Goal: Information Seeking & Learning: Learn about a topic

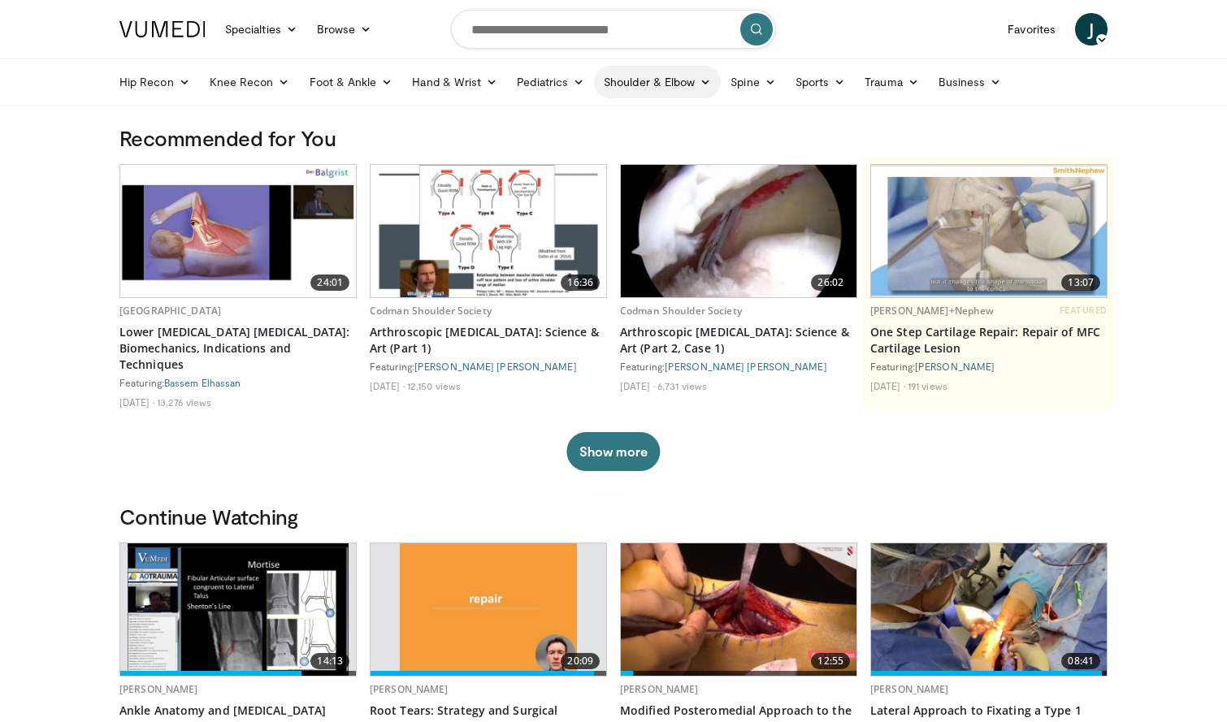
click at [700, 84] on icon at bounding box center [705, 81] width 11 height 11
click at [594, 150] on link "Shoulder" at bounding box center [623, 146] width 193 height 26
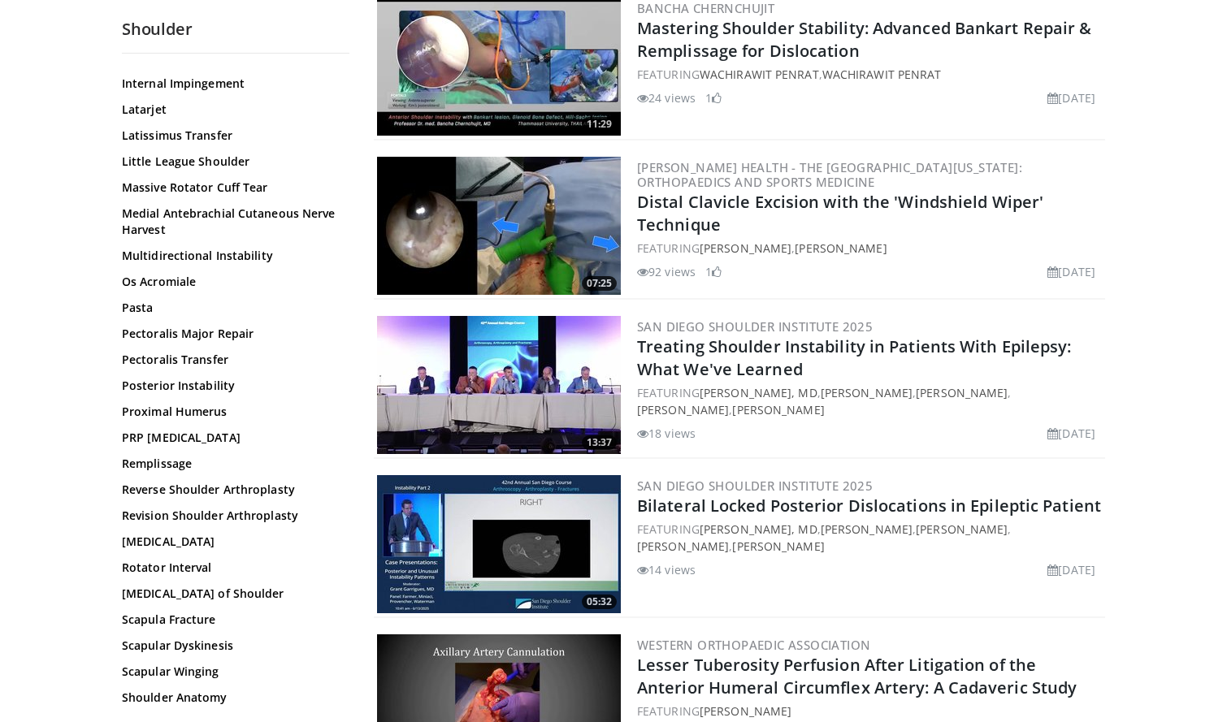
scroll to position [965, 0]
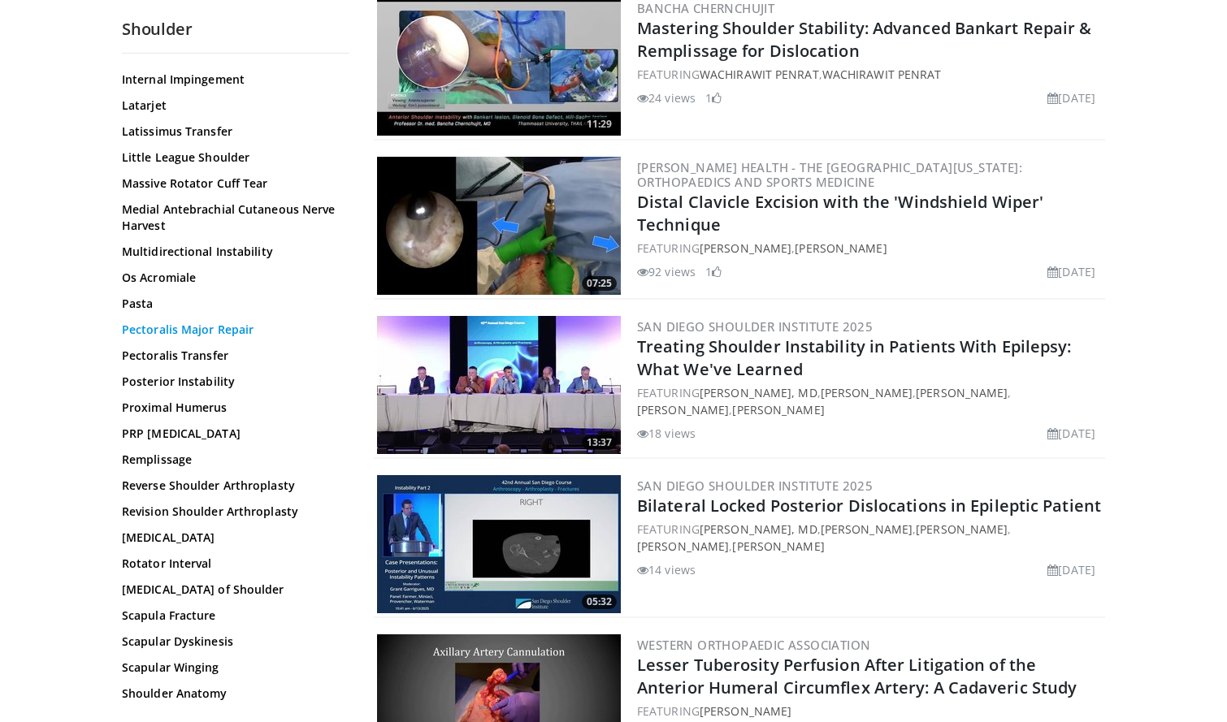
click at [191, 332] on link "Pectoralis Major Repair" at bounding box center [231, 330] width 219 height 16
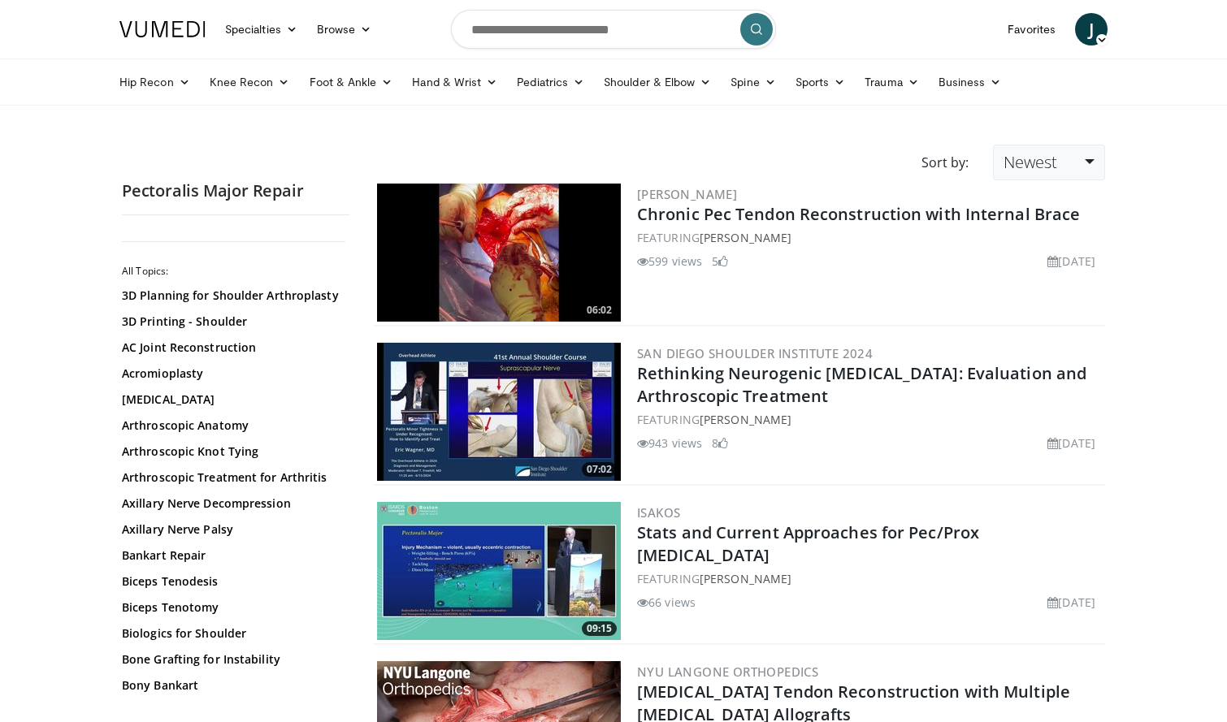
click at [1085, 165] on link "Newest" at bounding box center [1049, 163] width 112 height 36
click at [1043, 225] on link "Thumbs Up" at bounding box center [1058, 228] width 128 height 26
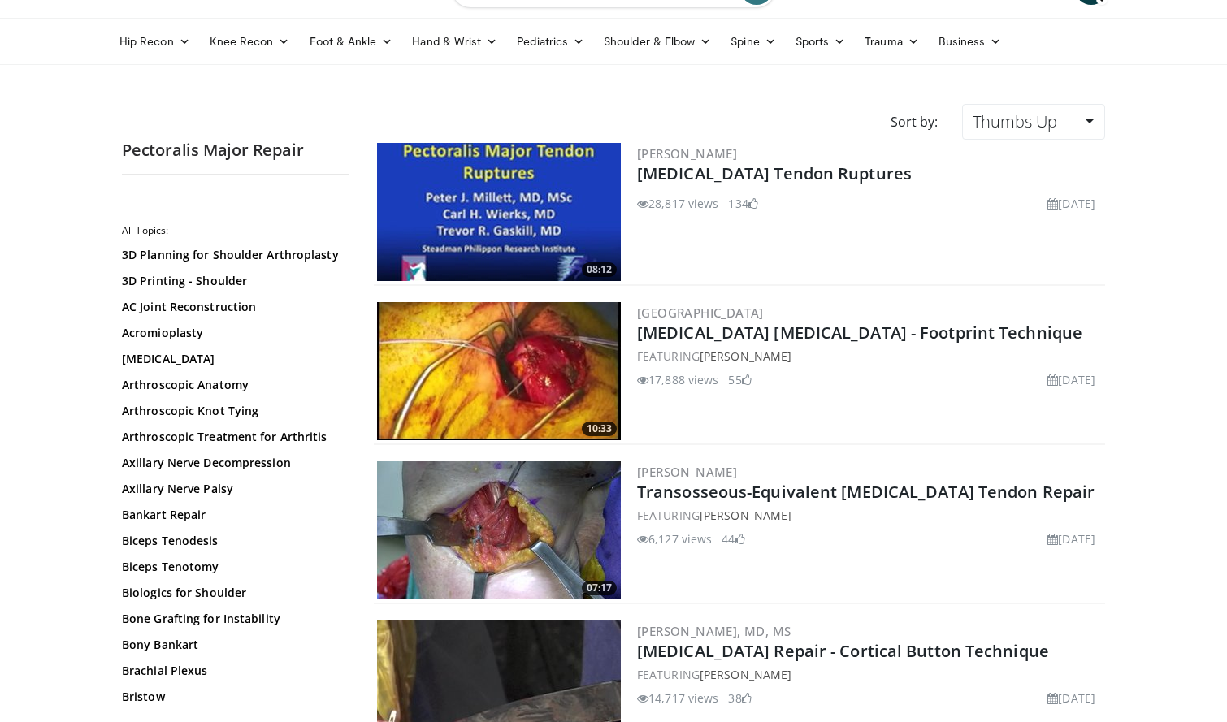
scroll to position [41, 0]
click at [837, 178] on link "Pectoralis Major Tendon Ruptures" at bounding box center [774, 174] width 275 height 22
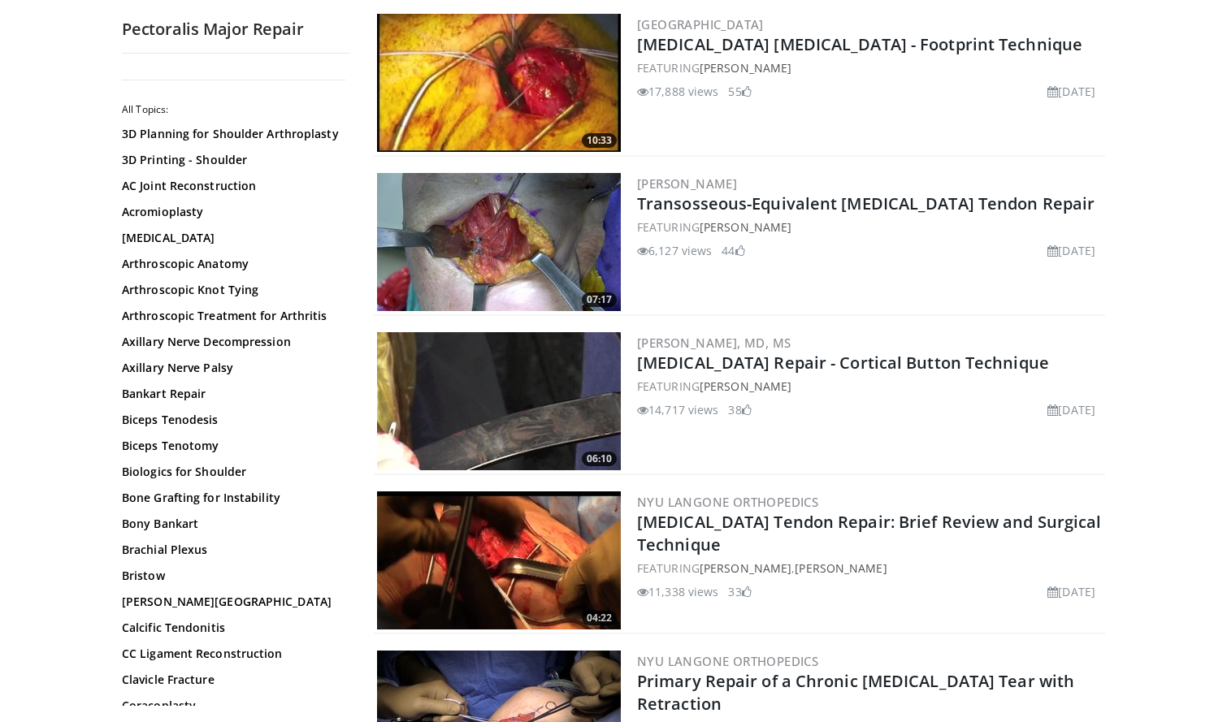
scroll to position [334, 0]
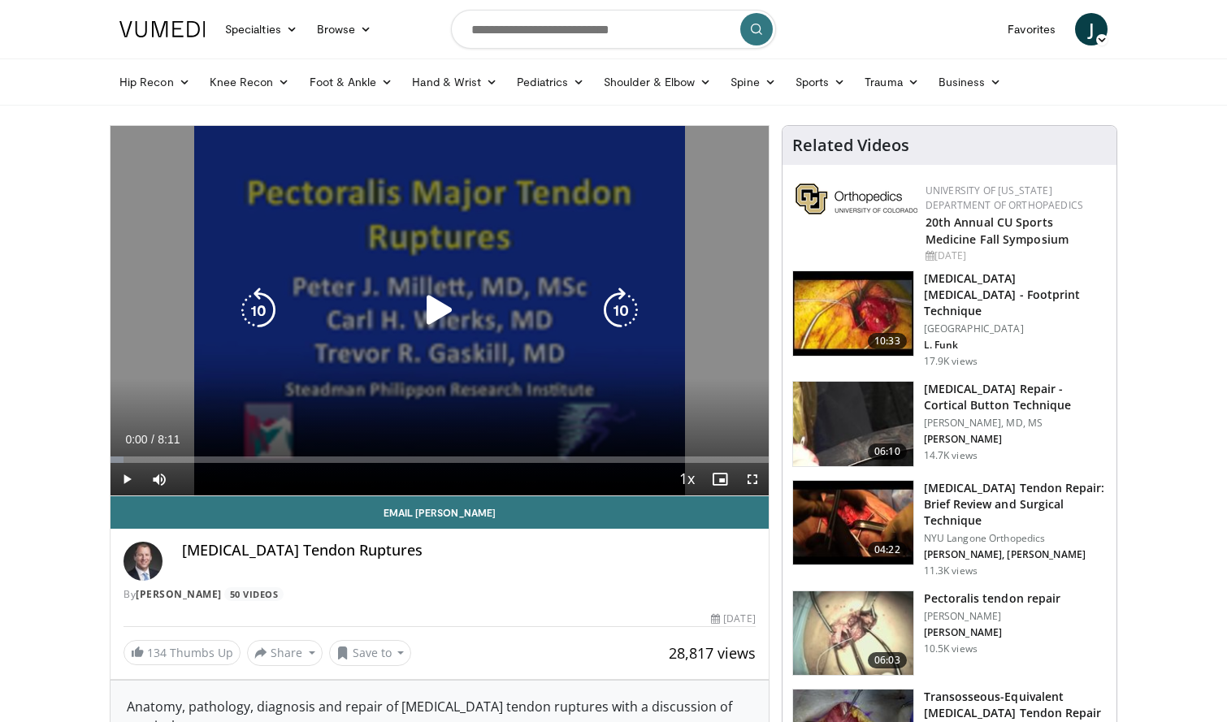
click at [431, 310] on icon "Video Player" at bounding box center [440, 311] width 46 height 46
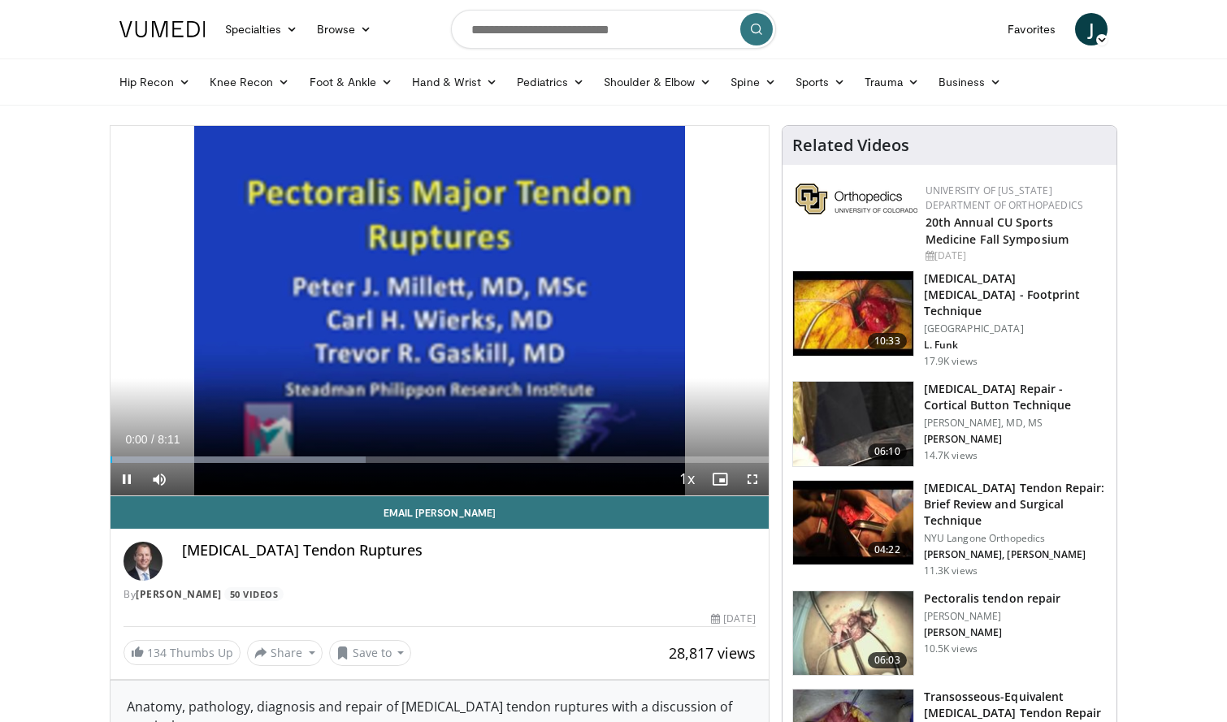
click at [751, 478] on span "Video Player" at bounding box center [752, 479] width 33 height 33
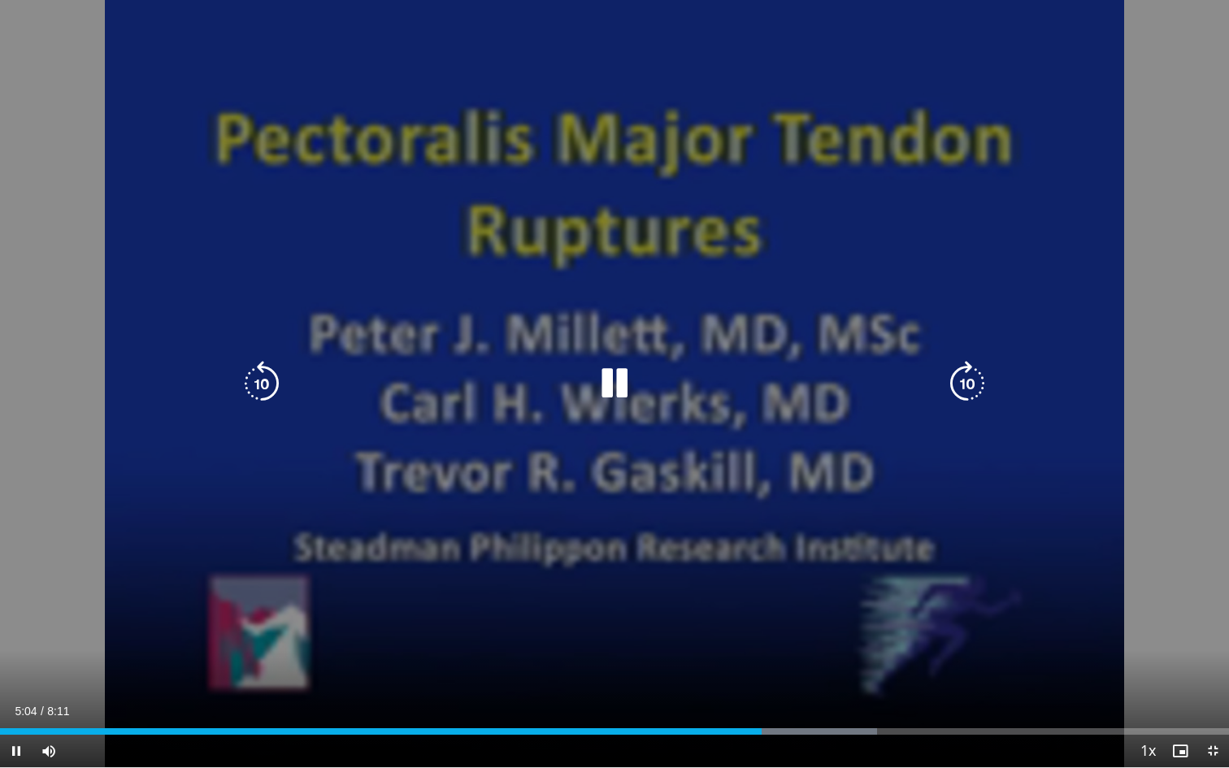
click at [618, 397] on icon "Video Player" at bounding box center [615, 384] width 46 height 46
click at [612, 383] on icon "Video Player" at bounding box center [615, 384] width 46 height 46
click at [264, 374] on icon "Video Player" at bounding box center [262, 384] width 46 height 46
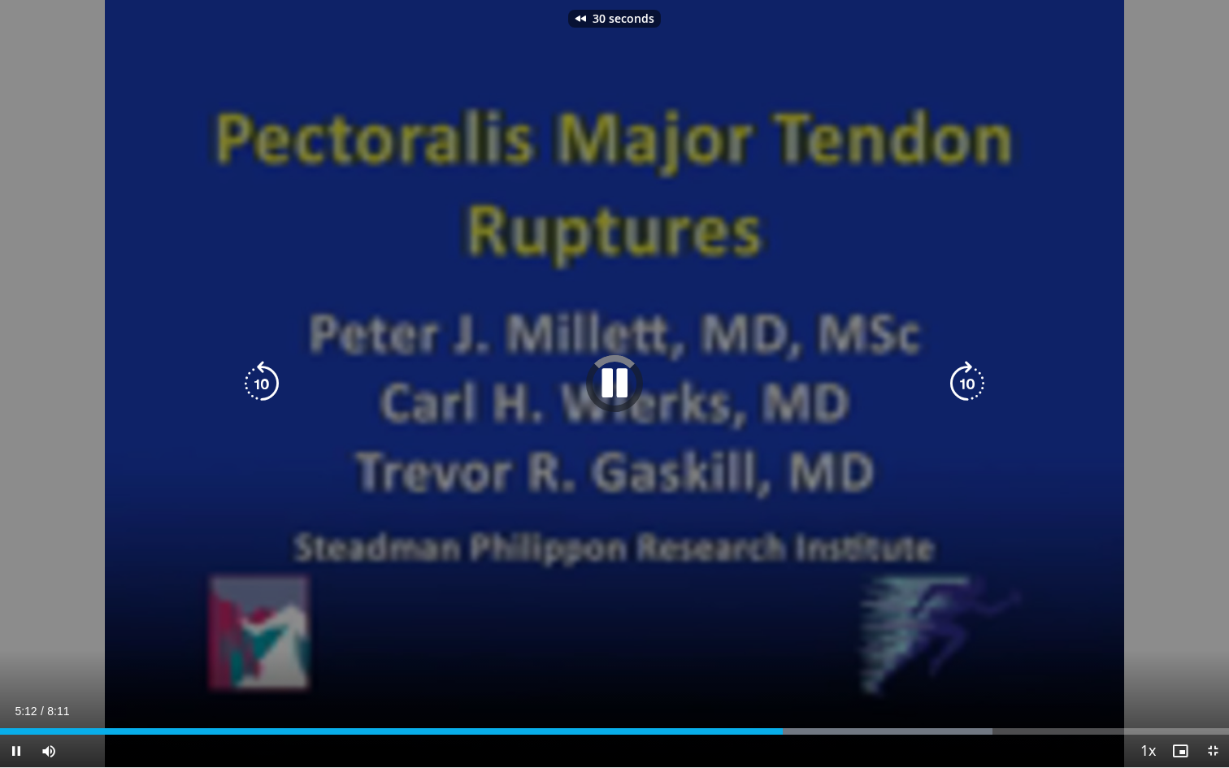
click at [264, 374] on icon "Video Player" at bounding box center [262, 384] width 46 height 46
click at [618, 383] on icon "Video Player" at bounding box center [615, 384] width 46 height 46
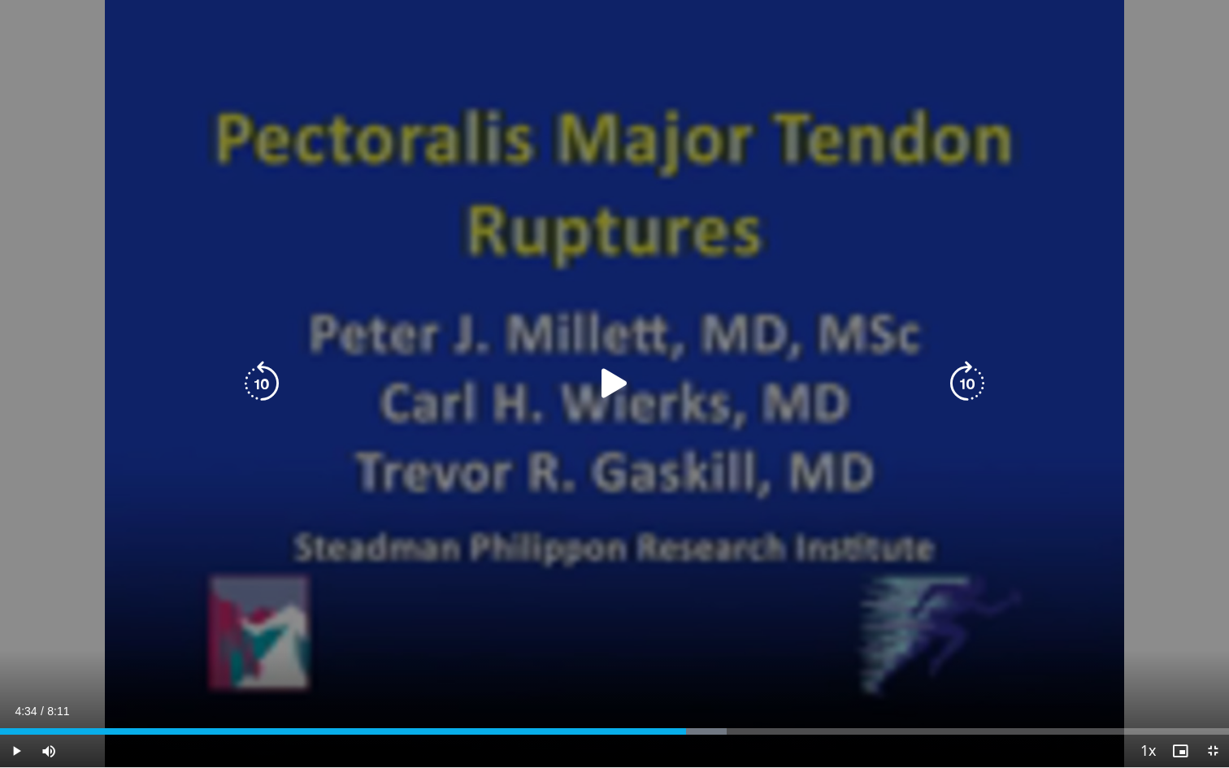
click at [610, 381] on icon "Video Player" at bounding box center [615, 384] width 46 height 46
click at [615, 371] on icon "Video Player" at bounding box center [615, 384] width 46 height 46
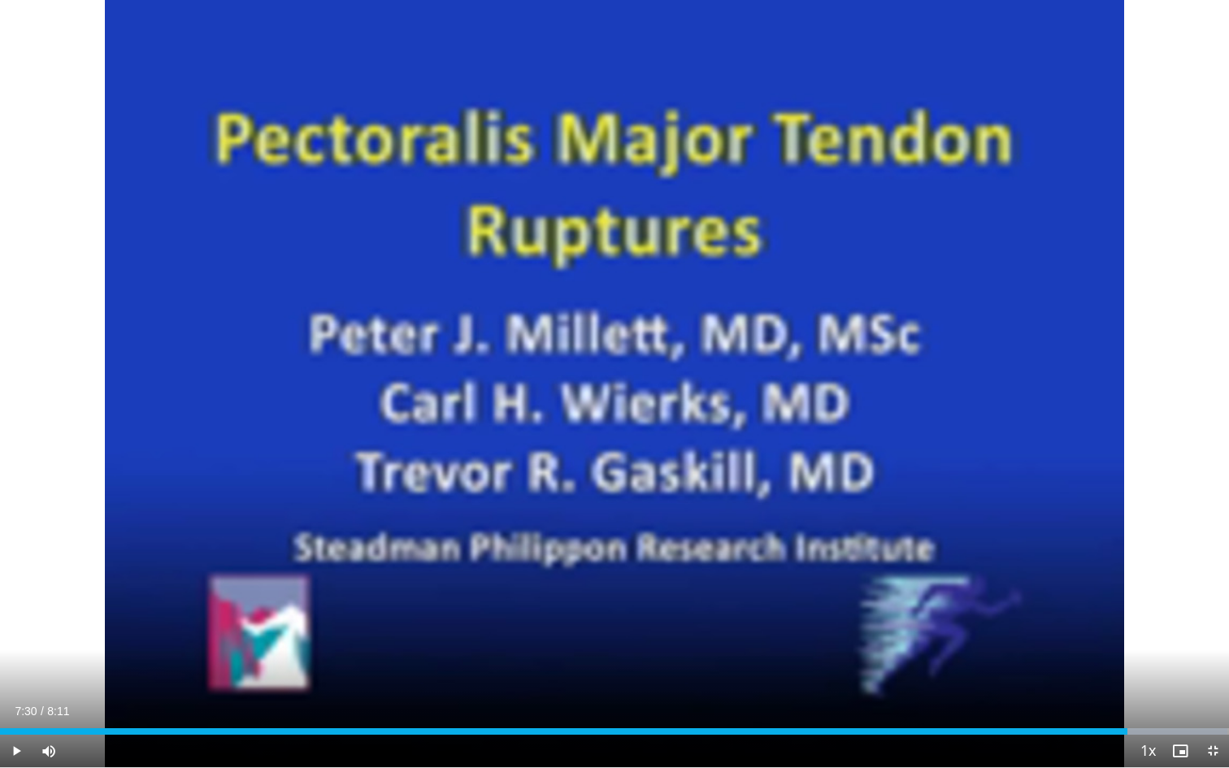
click at [1210, 722] on span "Video Player" at bounding box center [1212, 751] width 33 height 33
